Goal: Task Accomplishment & Management: Manage account settings

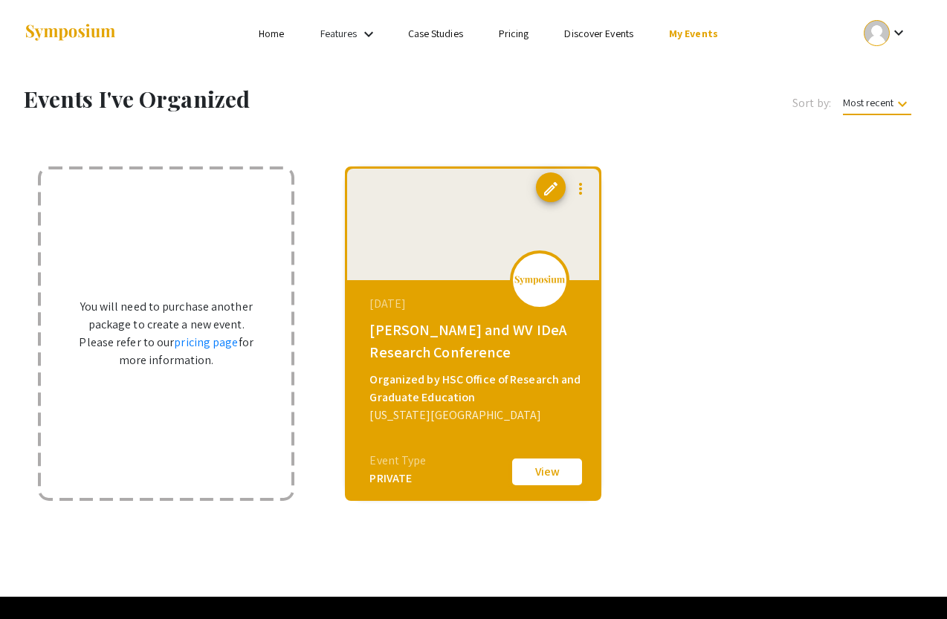
click at [535, 473] on button "View" at bounding box center [547, 471] width 74 height 31
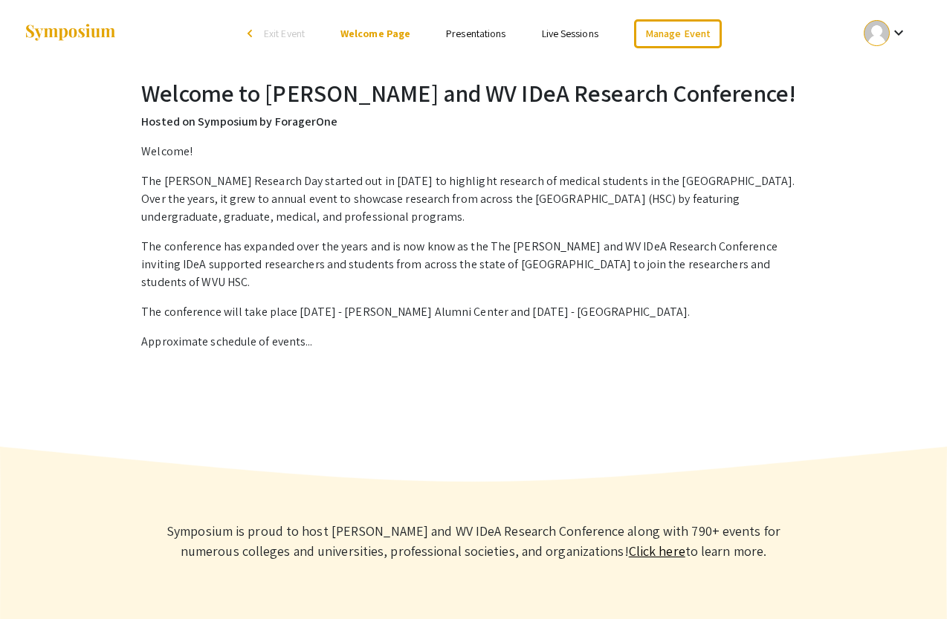
click at [485, 36] on link "Presentations" at bounding box center [475, 33] width 59 height 13
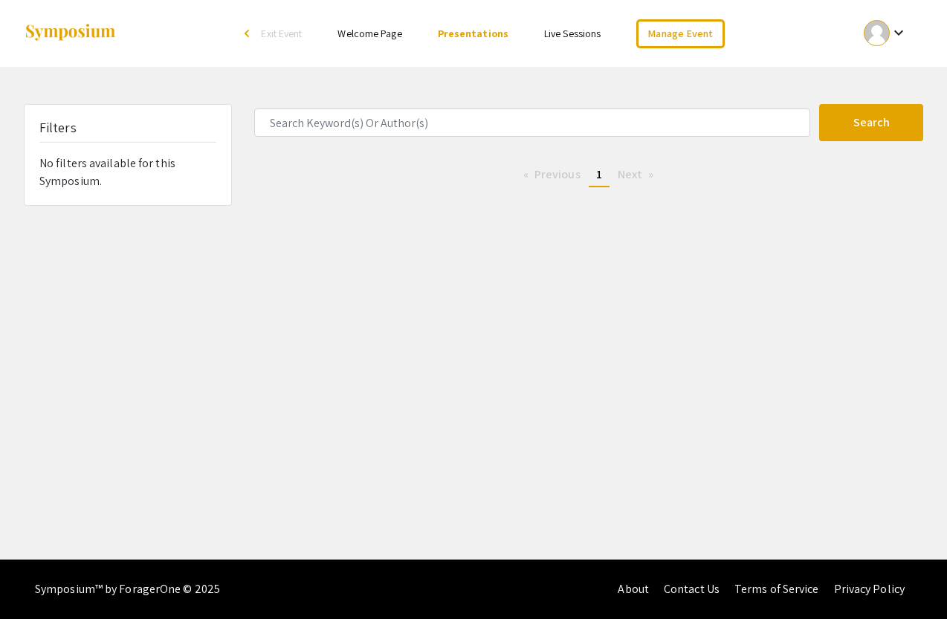
click at [569, 34] on link "Live Sessions" at bounding box center [572, 33] width 56 height 13
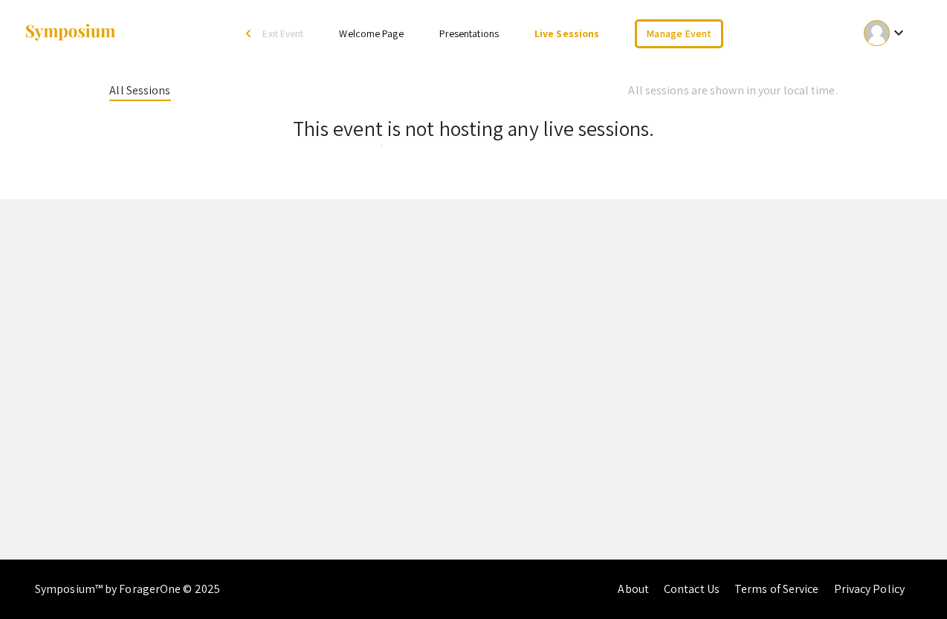
drag, startPoint x: 465, startPoint y: 36, endPoint x: 474, endPoint y: 50, distance: 17.1
click at [465, 37] on link "Presentations" at bounding box center [468, 33] width 59 height 13
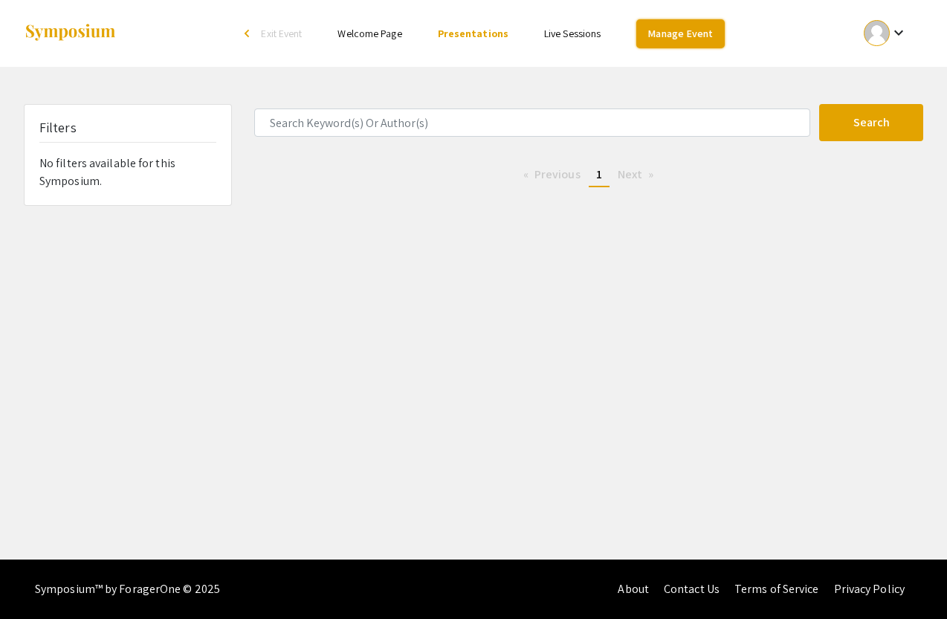
click at [689, 30] on link "Manage Event" at bounding box center [680, 33] width 88 height 29
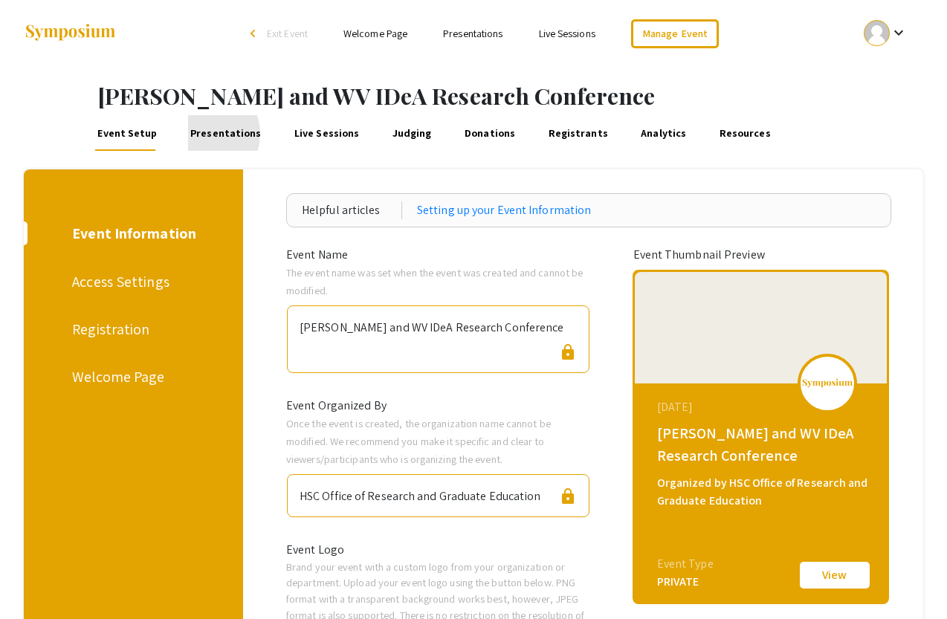
click at [198, 134] on link "Presentations" at bounding box center [226, 133] width 76 height 36
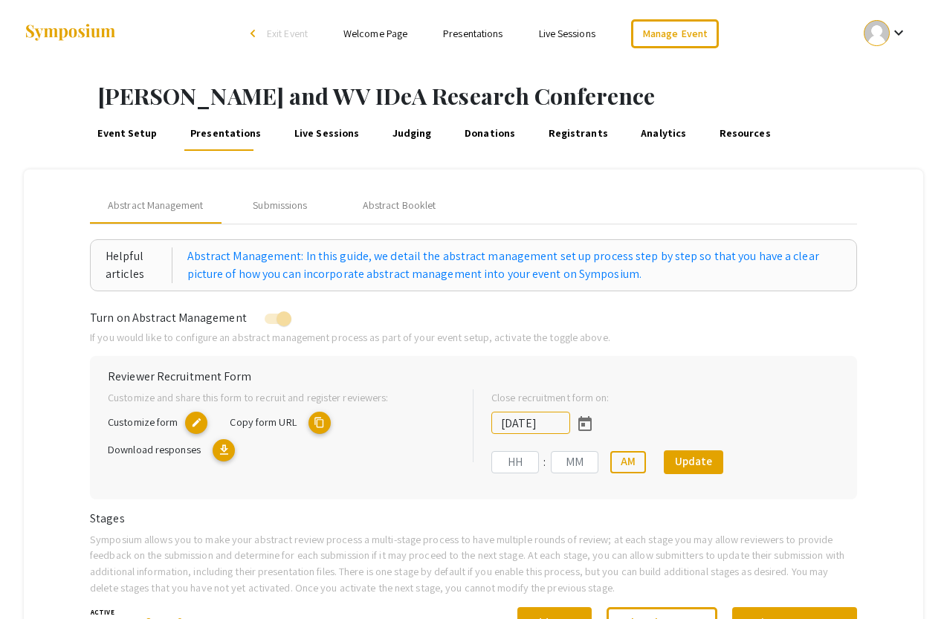
type input "[DATE]"
type input "09"
type input "50"
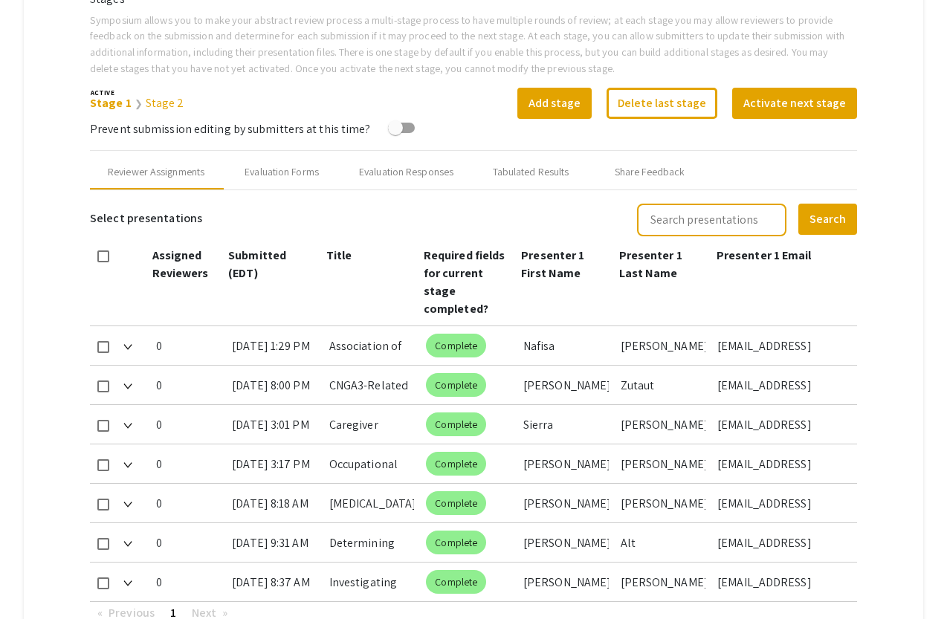
click at [354, 349] on div "Association of Maternal Cannabis Use and Smoking with Placental Weight-to-Birth…" at bounding box center [371, 345] width 85 height 39
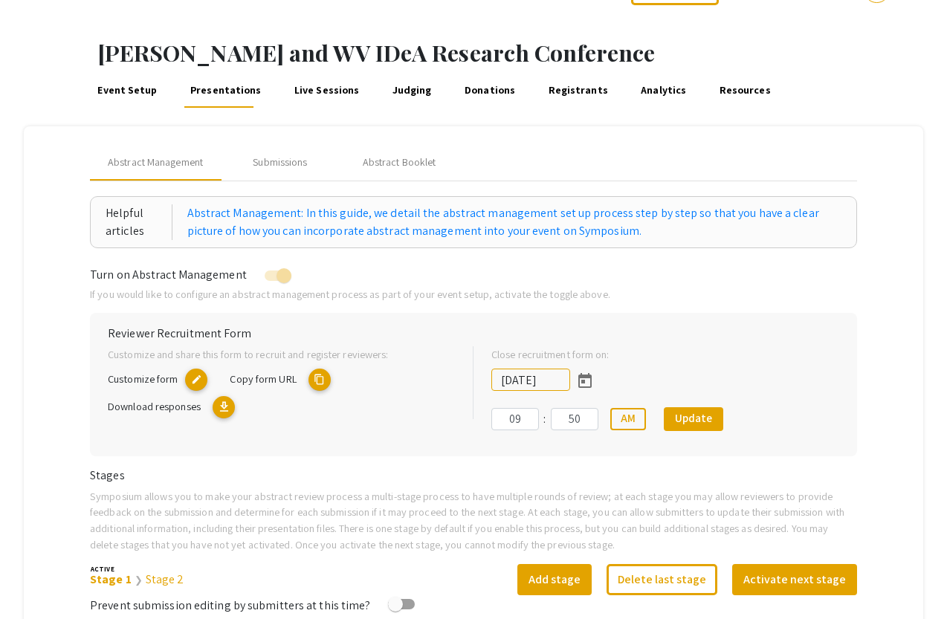
scroll to position [0, 0]
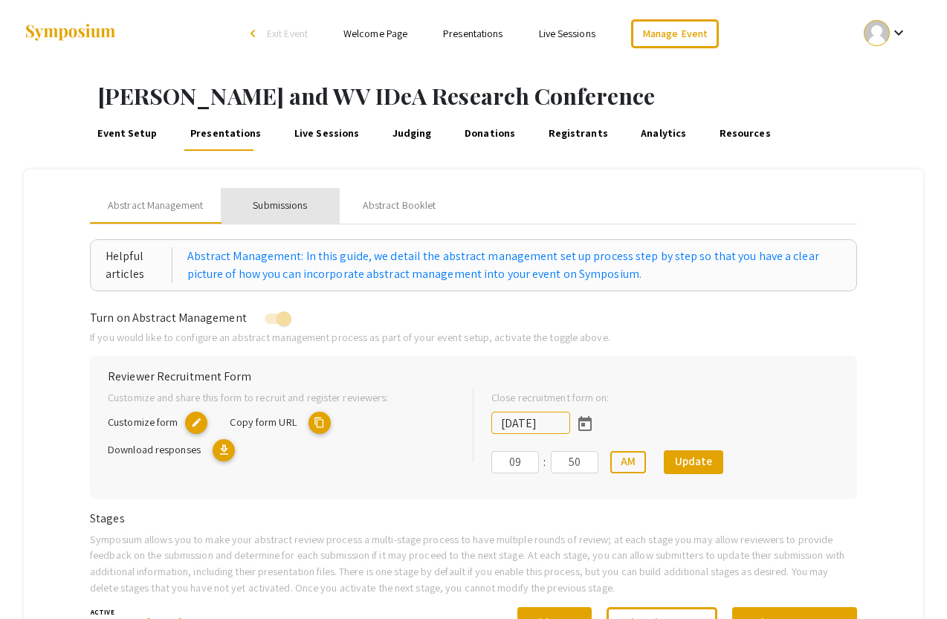
click at [271, 204] on div "Submissions" at bounding box center [280, 206] width 54 height 16
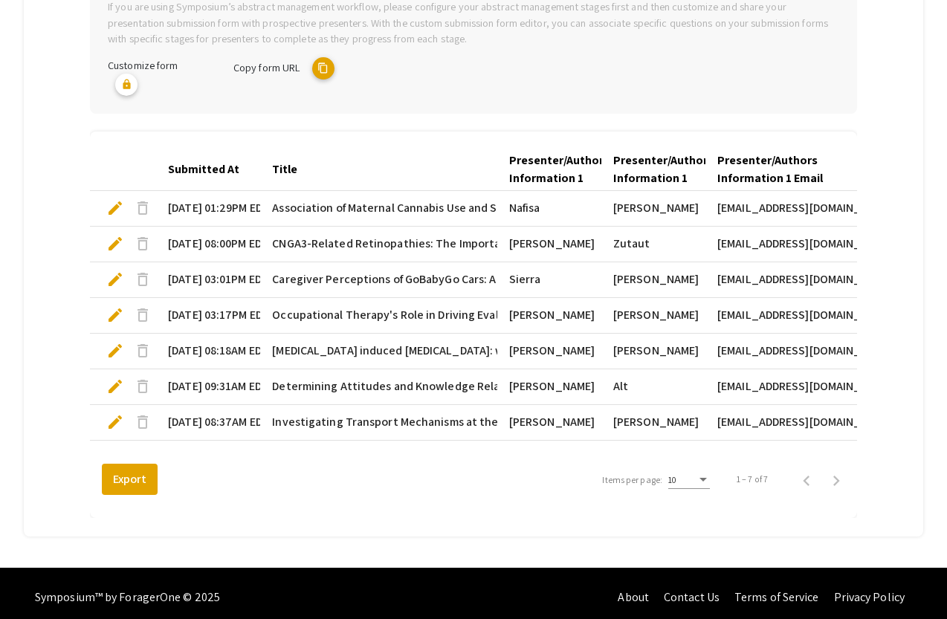
scroll to position [351, 0]
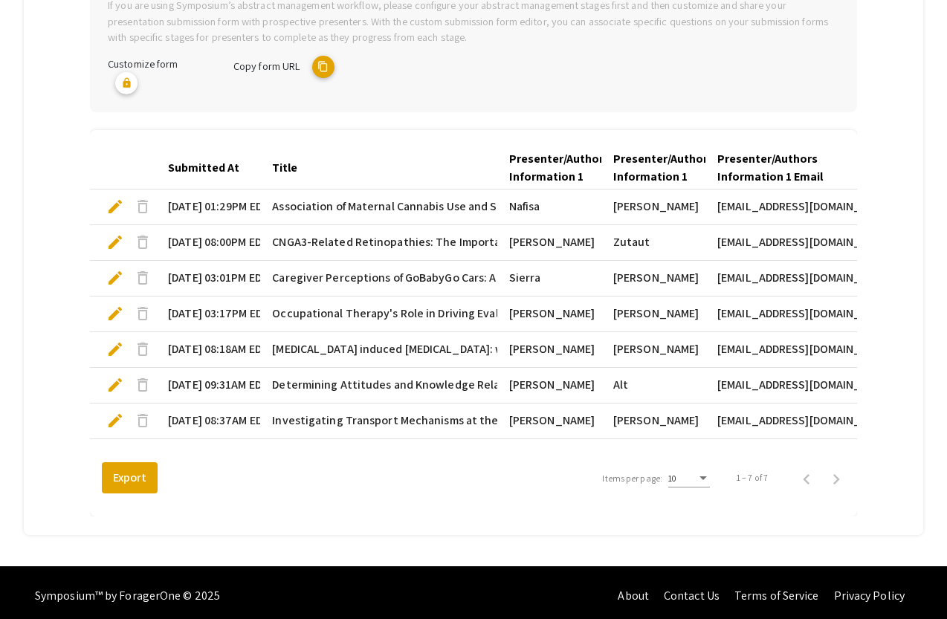
click at [187, 422] on mat-cell "[DATE] 08:37AM EDT" at bounding box center [208, 422] width 104 height 36
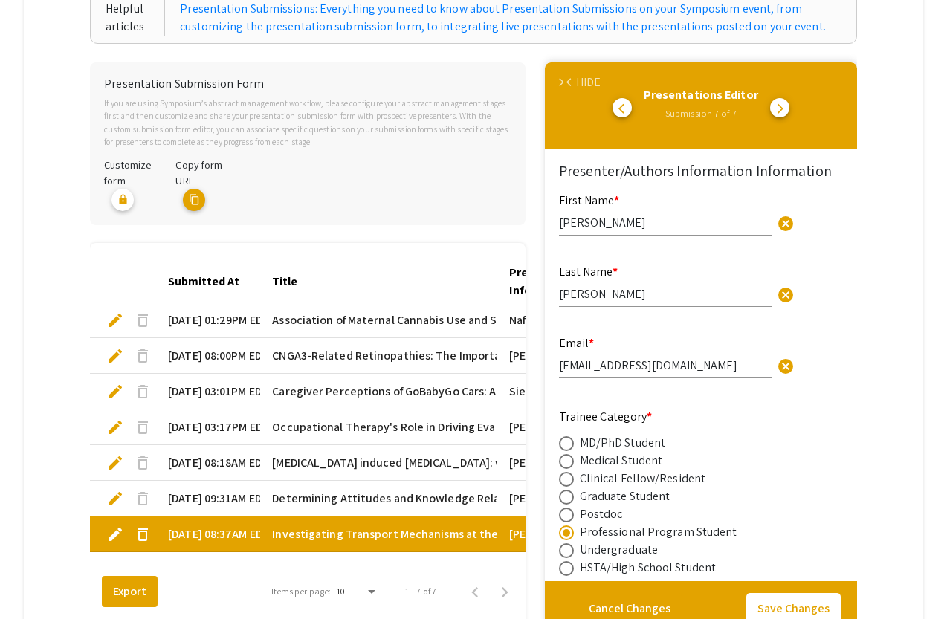
scroll to position [215, 0]
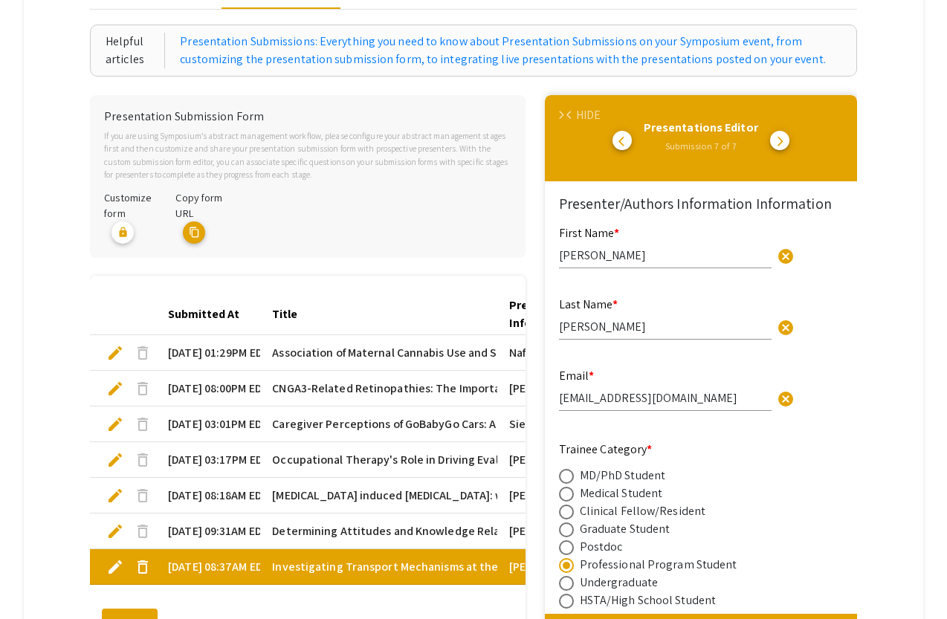
click at [689, 93] on mat-tab-group "Abstract Management Submissions Abstract Booklet Helpful articles Presentation …" at bounding box center [473, 318] width 899 height 727
click at [42, 459] on mat-tab-group "Abstract Management Submissions Abstract Booklet Helpful articles Presentation …" at bounding box center [473, 318] width 899 height 727
drag, startPoint x: 562, startPoint y: 114, endPoint x: 566, endPoint y: 122, distance: 9.0
click at [562, 114] on span "arrow_forward_ios" at bounding box center [562, 116] width 10 height 10
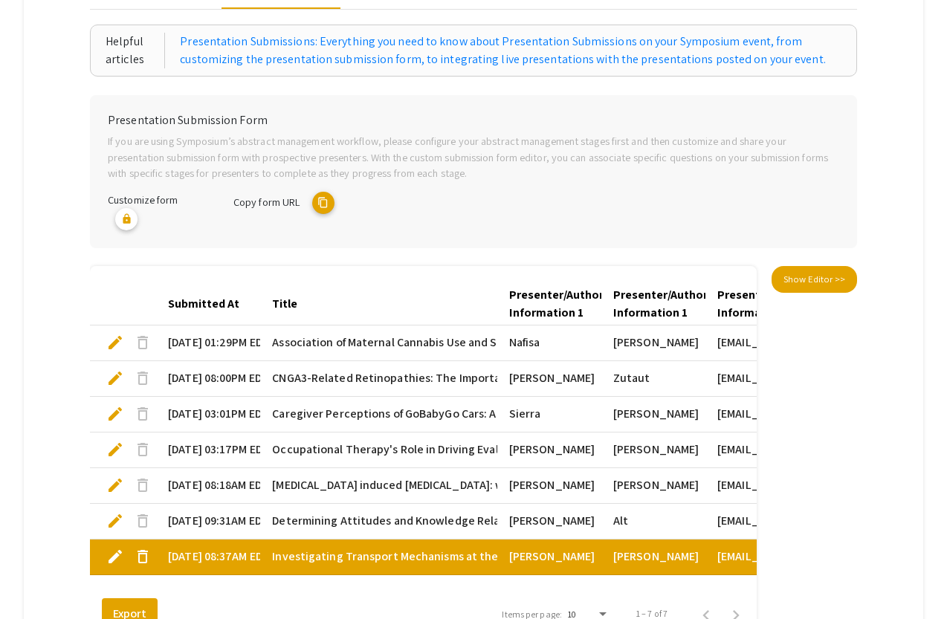
click at [395, 559] on span "Investigating Transport Mechanisms at the [MEDICAL_DATA] Using the In Situ Brai…" at bounding box center [543, 557] width 543 height 18
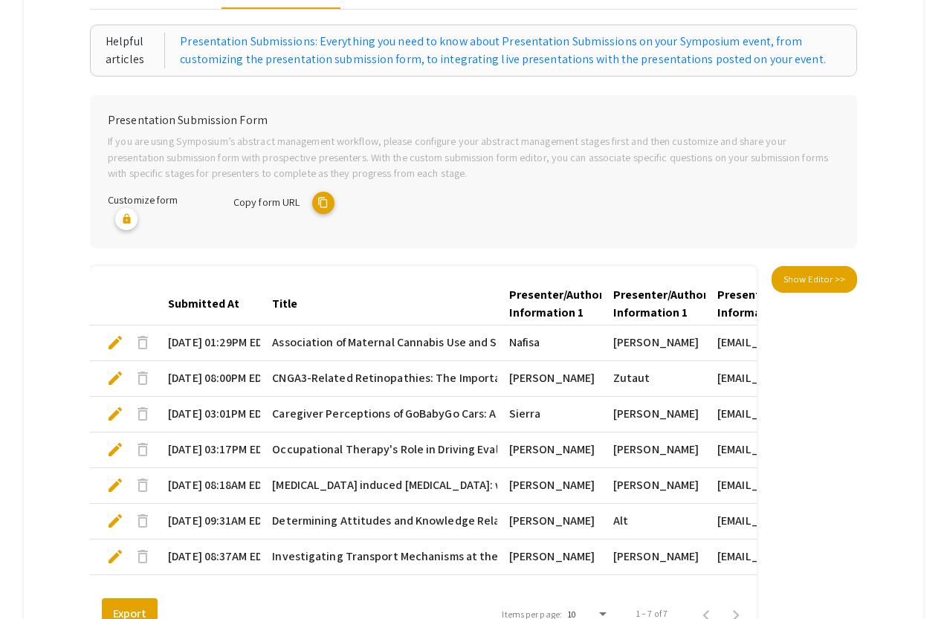
click at [395, 559] on span "Investigating Transport Mechanisms at the [MEDICAL_DATA] Using the In Situ Brai…" at bounding box center [543, 557] width 543 height 18
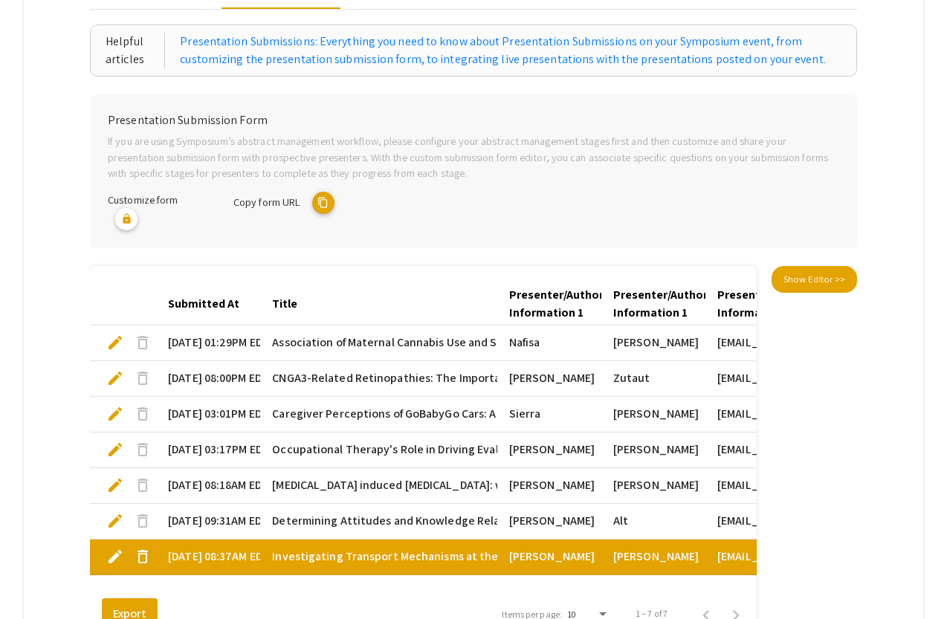
click at [394, 560] on span "Investigating Transport Mechanisms at the [MEDICAL_DATA] Using the In Situ Brai…" at bounding box center [543, 557] width 543 height 18
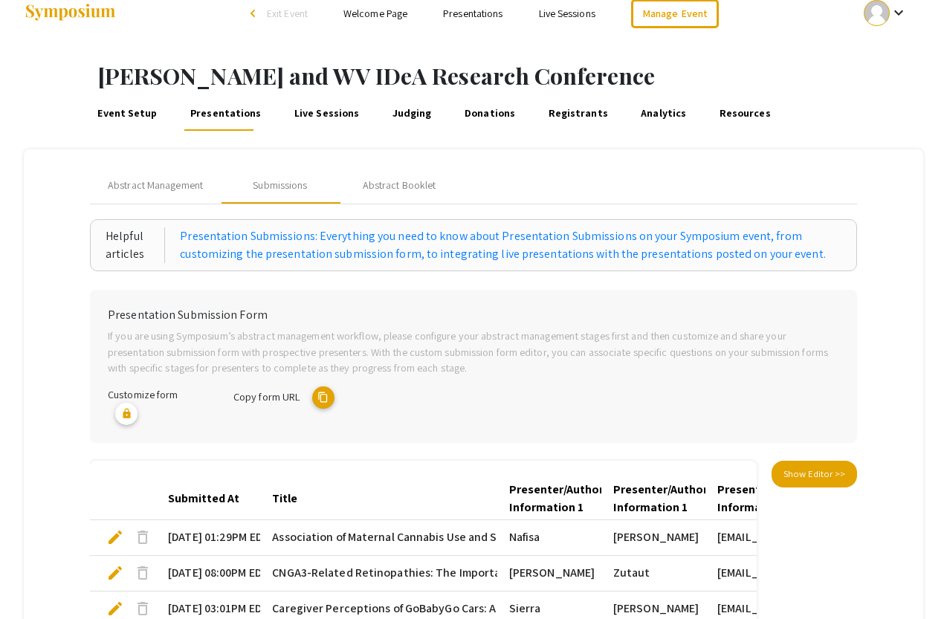
scroll to position [0, 0]
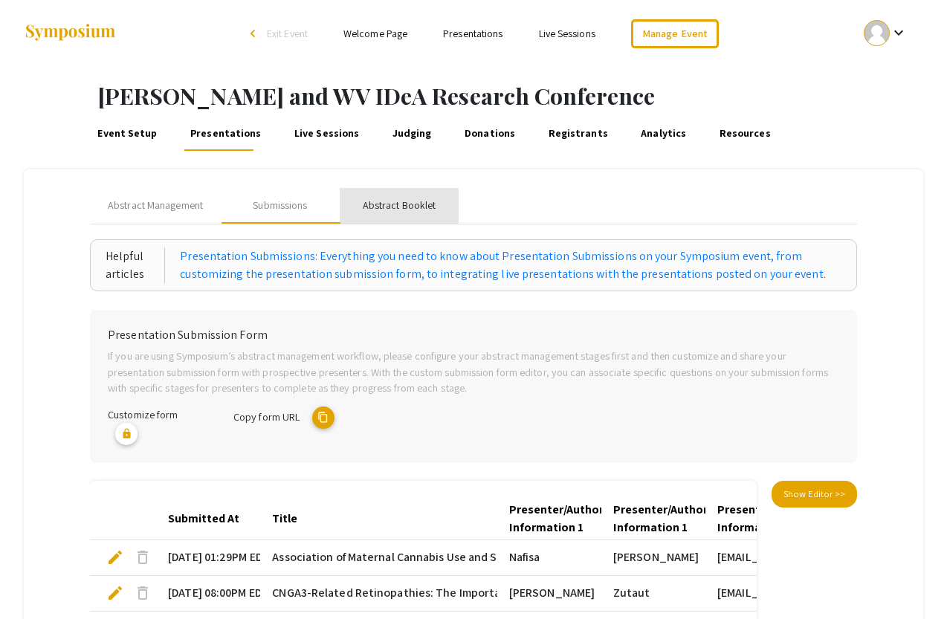
click at [386, 204] on div "Abstract Booklet" at bounding box center [400, 206] width 74 height 16
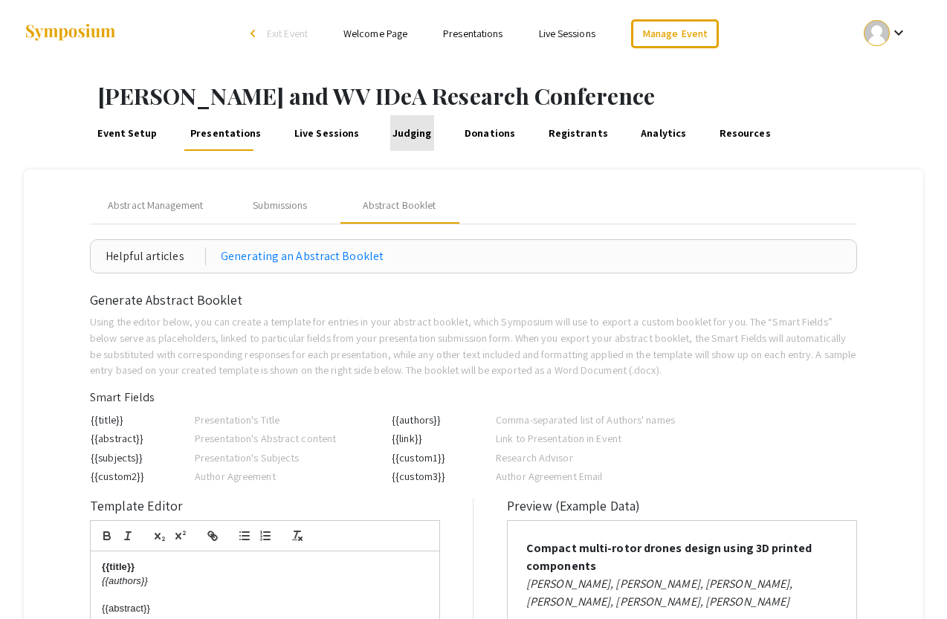
click at [407, 131] on link "Judging" at bounding box center [412, 133] width 44 height 36
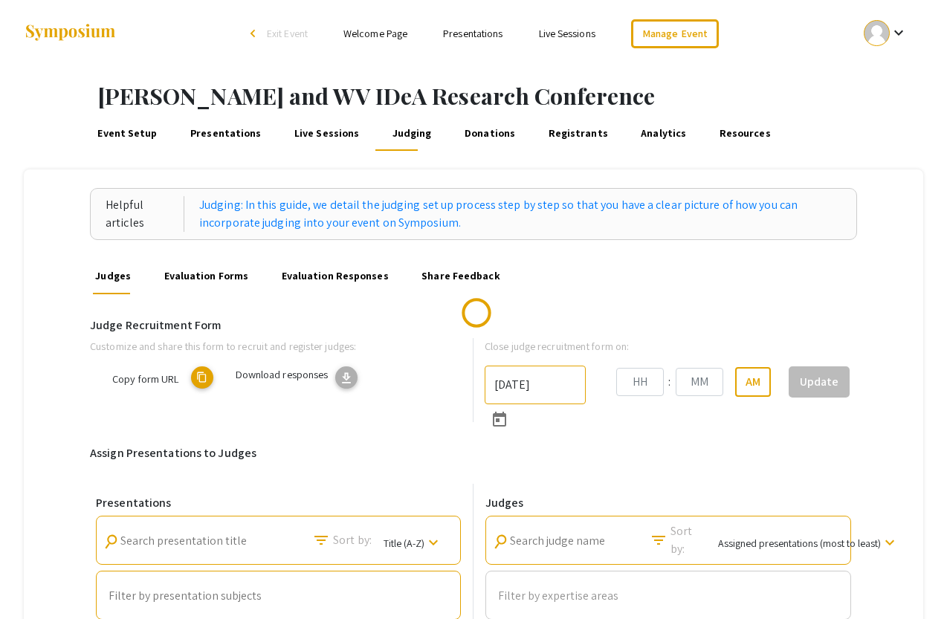
type input "[DATE]"
type input "11"
type input "59"
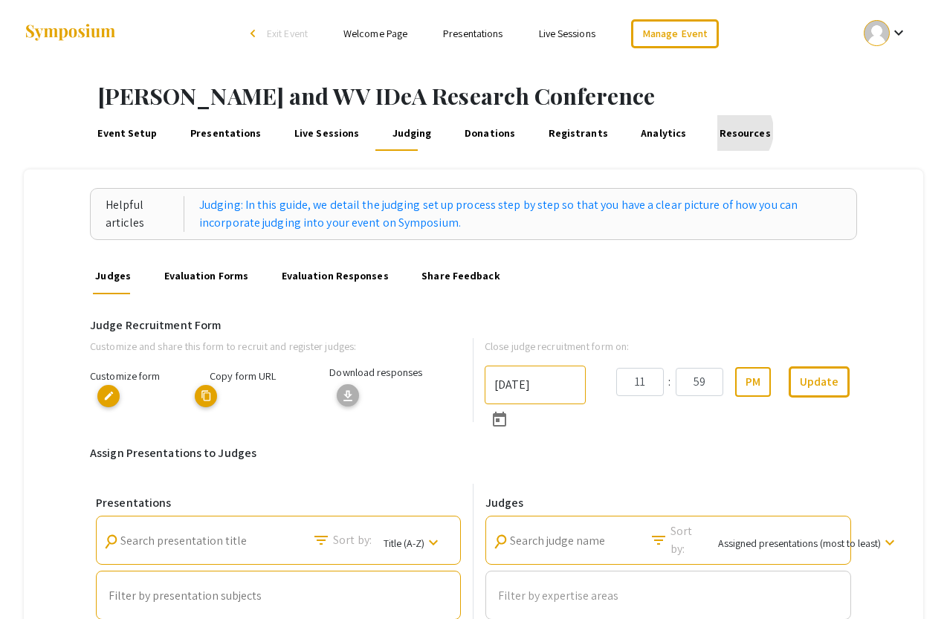
click at [689, 131] on link "Resources" at bounding box center [745, 133] width 56 height 36
